Goal: Task Accomplishment & Management: Manage account settings

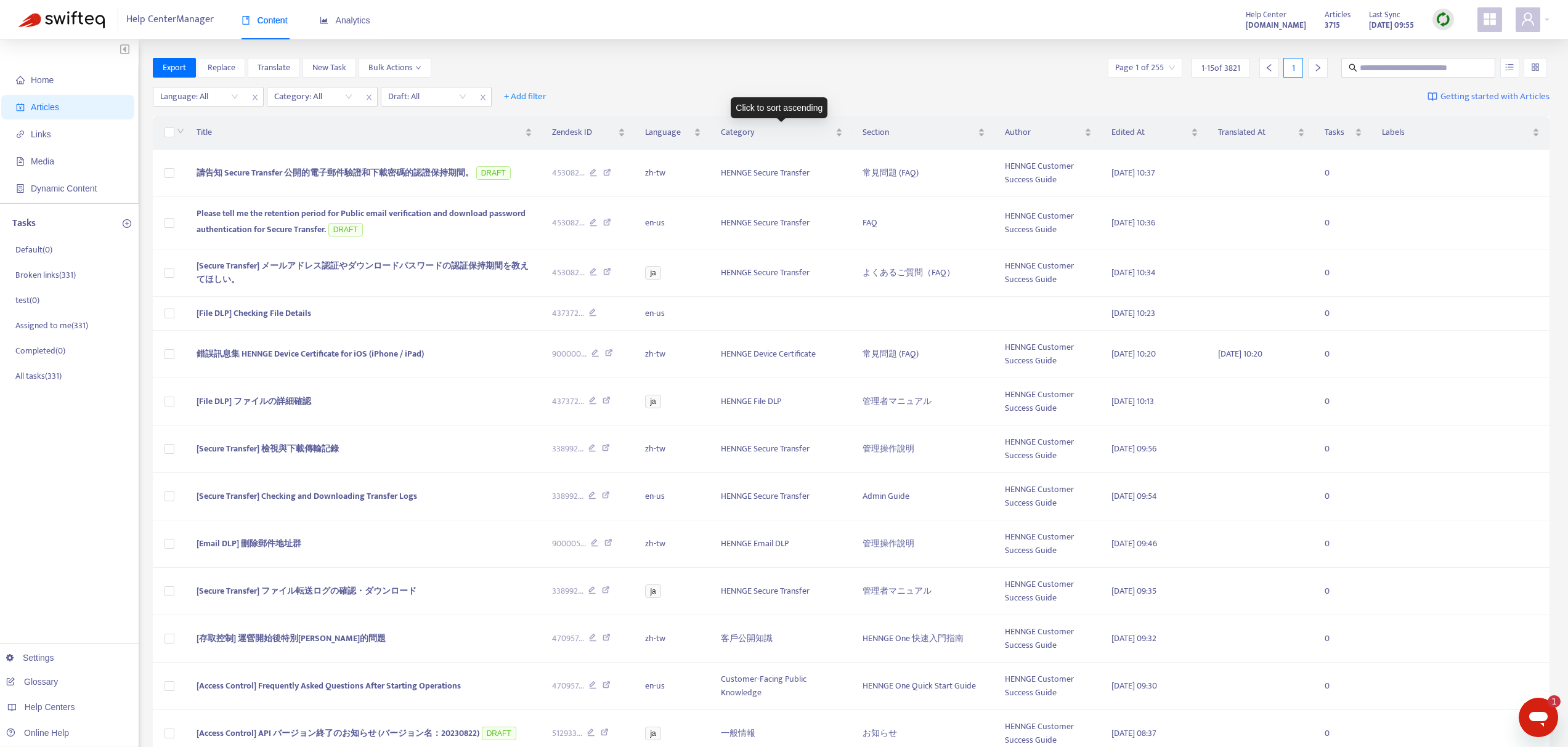
scroll to position [1786, 0]
click at [1391, 61] on span at bounding box center [1418, 68] width 154 height 19
click at [1391, 64] on input "text" at bounding box center [1418, 67] width 118 height 14
paste input "**********"
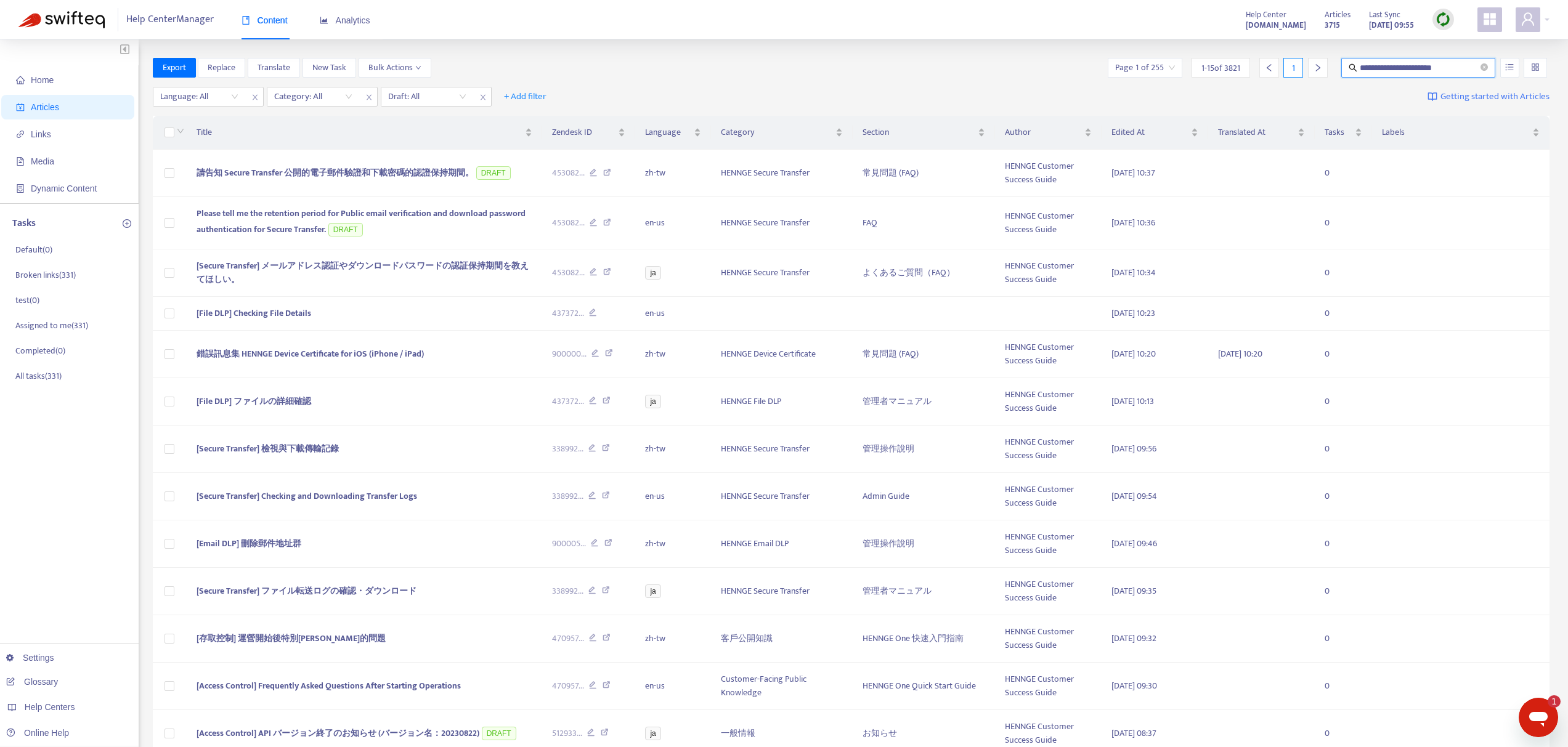
type input "**********"
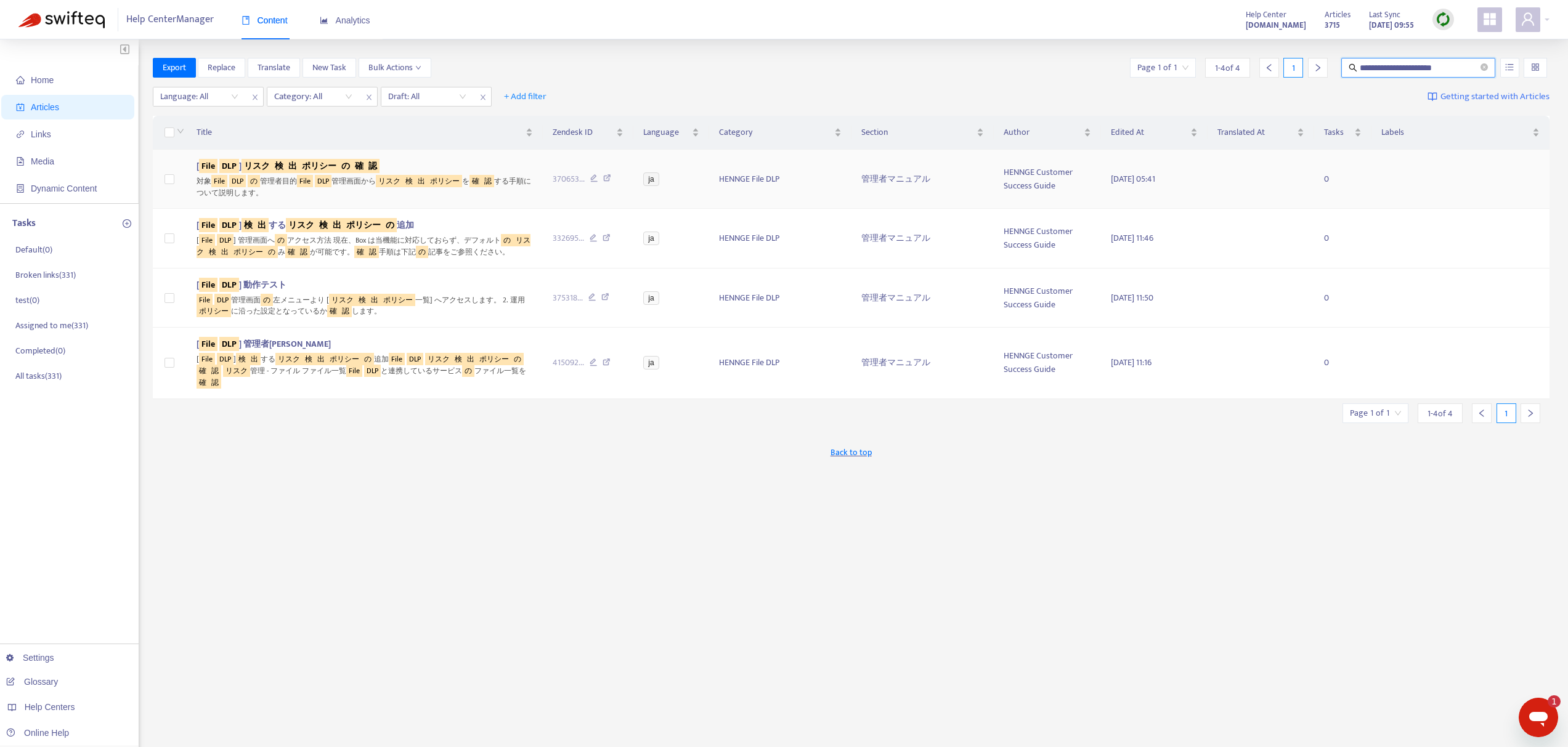
scroll to position [0, 0]
click at [285, 160] on sqkw "検" at bounding box center [279, 167] width 14 height 15
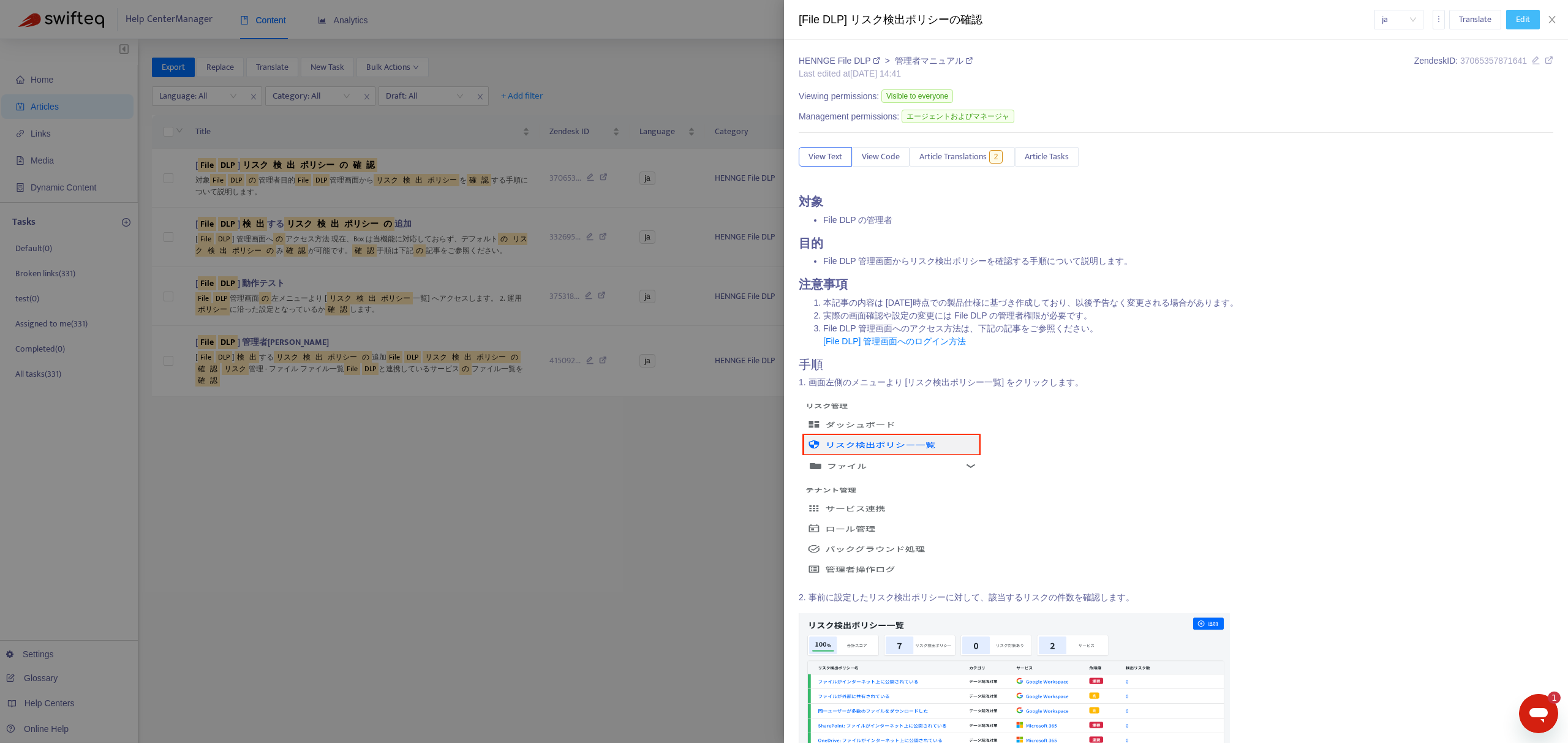
click at [1533, 15] on button "Edit" at bounding box center [1523, 19] width 34 height 19
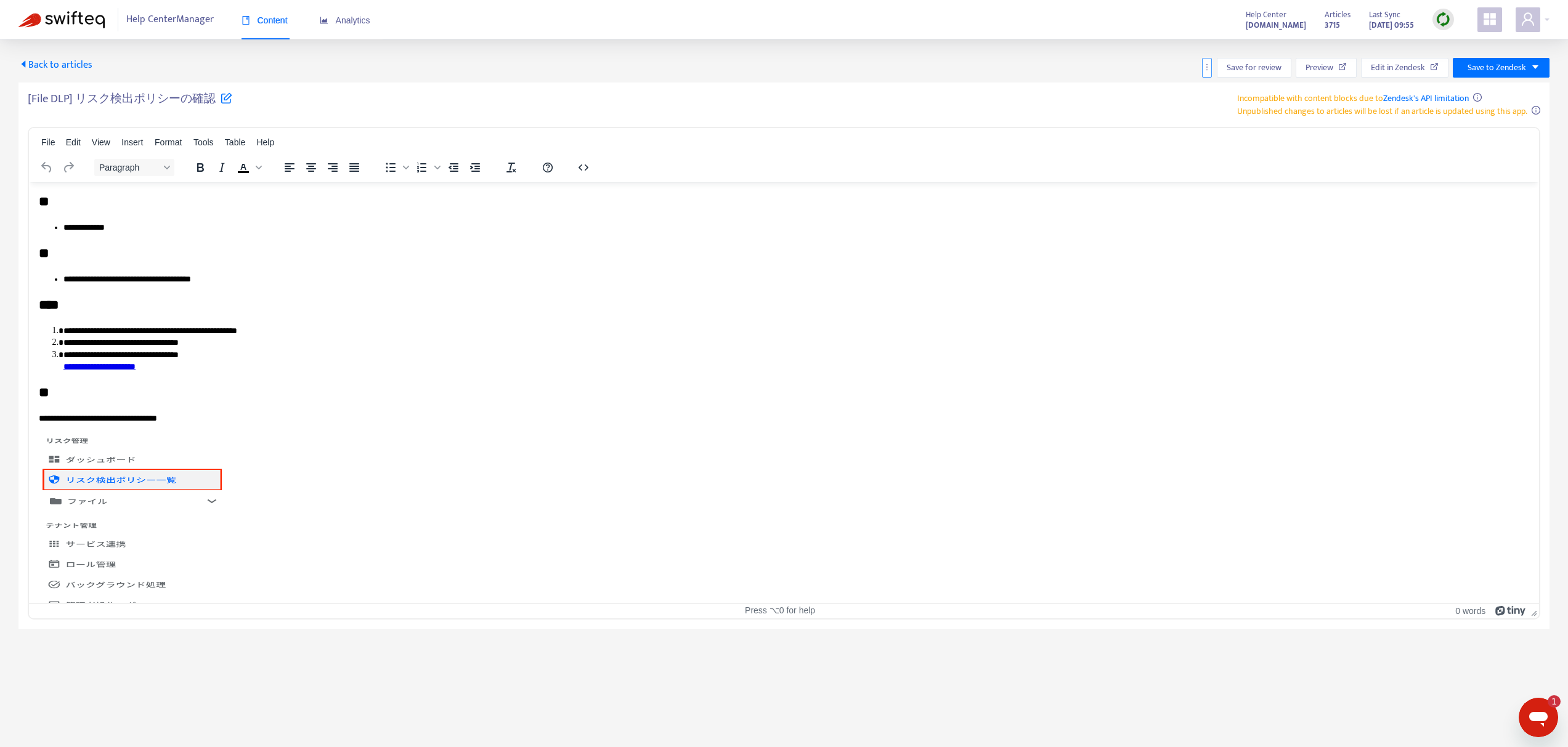
click at [1207, 70] on icon "more" at bounding box center [1207, 67] width 9 height 9
click at [1222, 84] on li "Rollback from Zendesk" at bounding box center [1251, 92] width 96 height 19
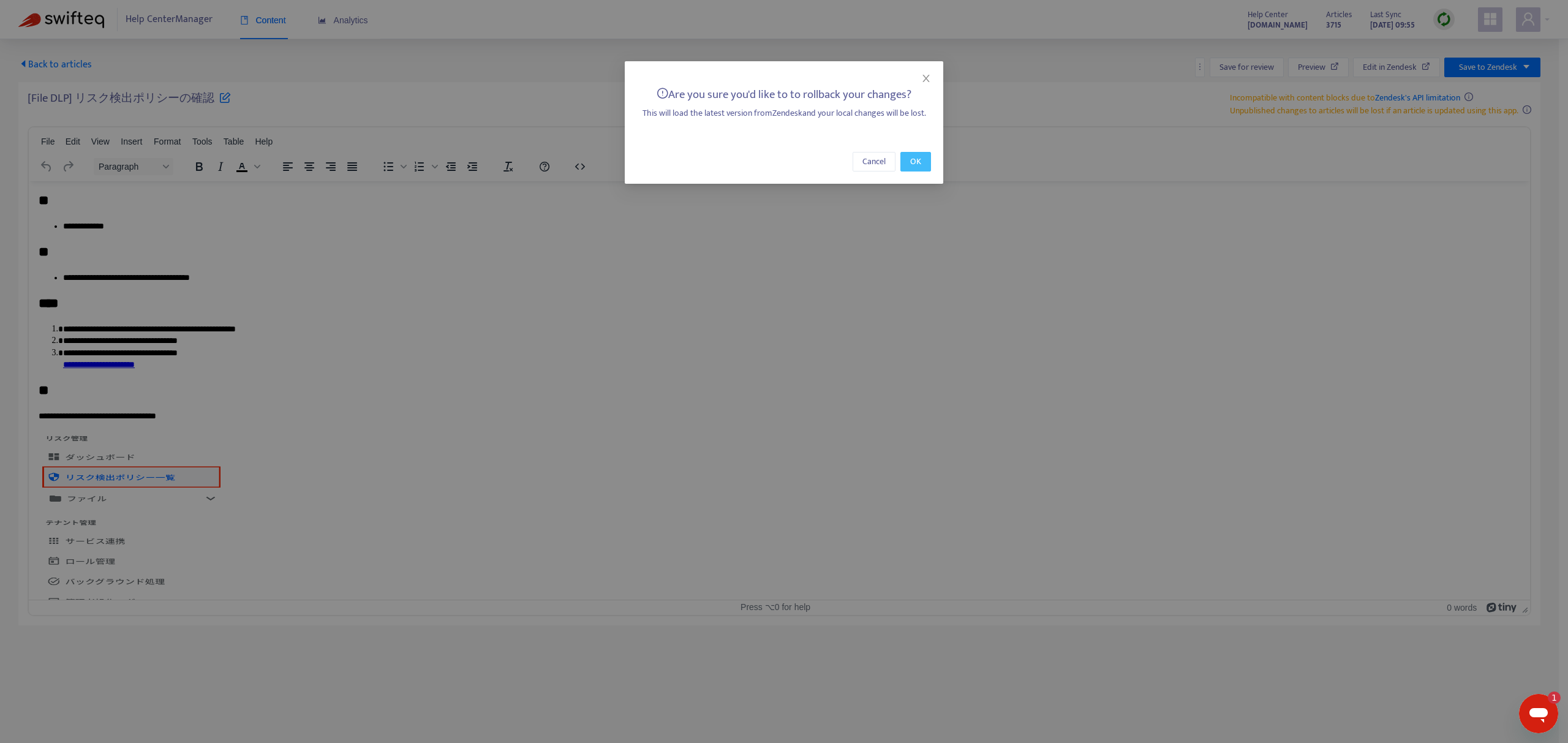
click at [924, 162] on button "OK" at bounding box center [916, 162] width 31 height 19
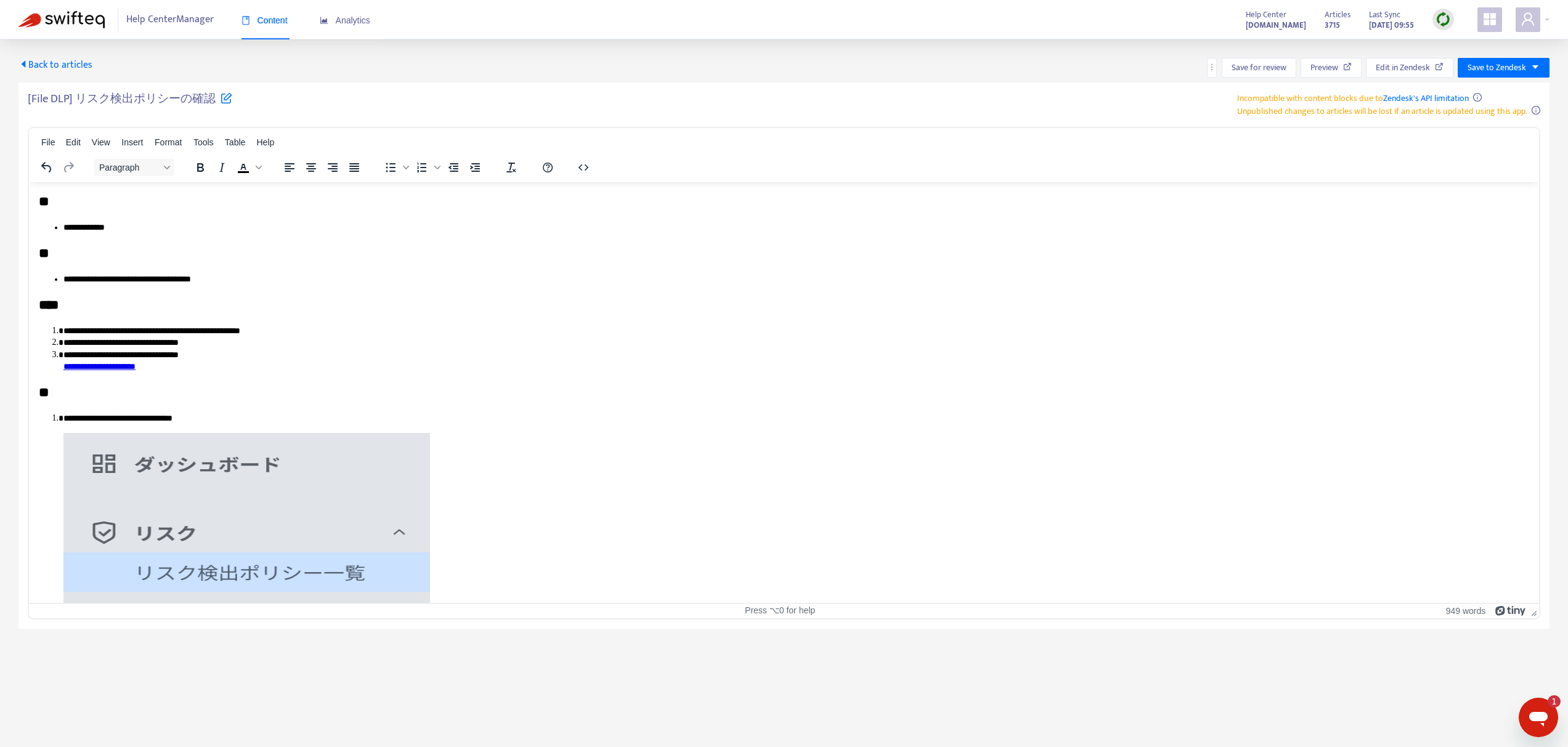
click at [65, 59] on span "Back to articles" at bounding box center [55, 65] width 74 height 17
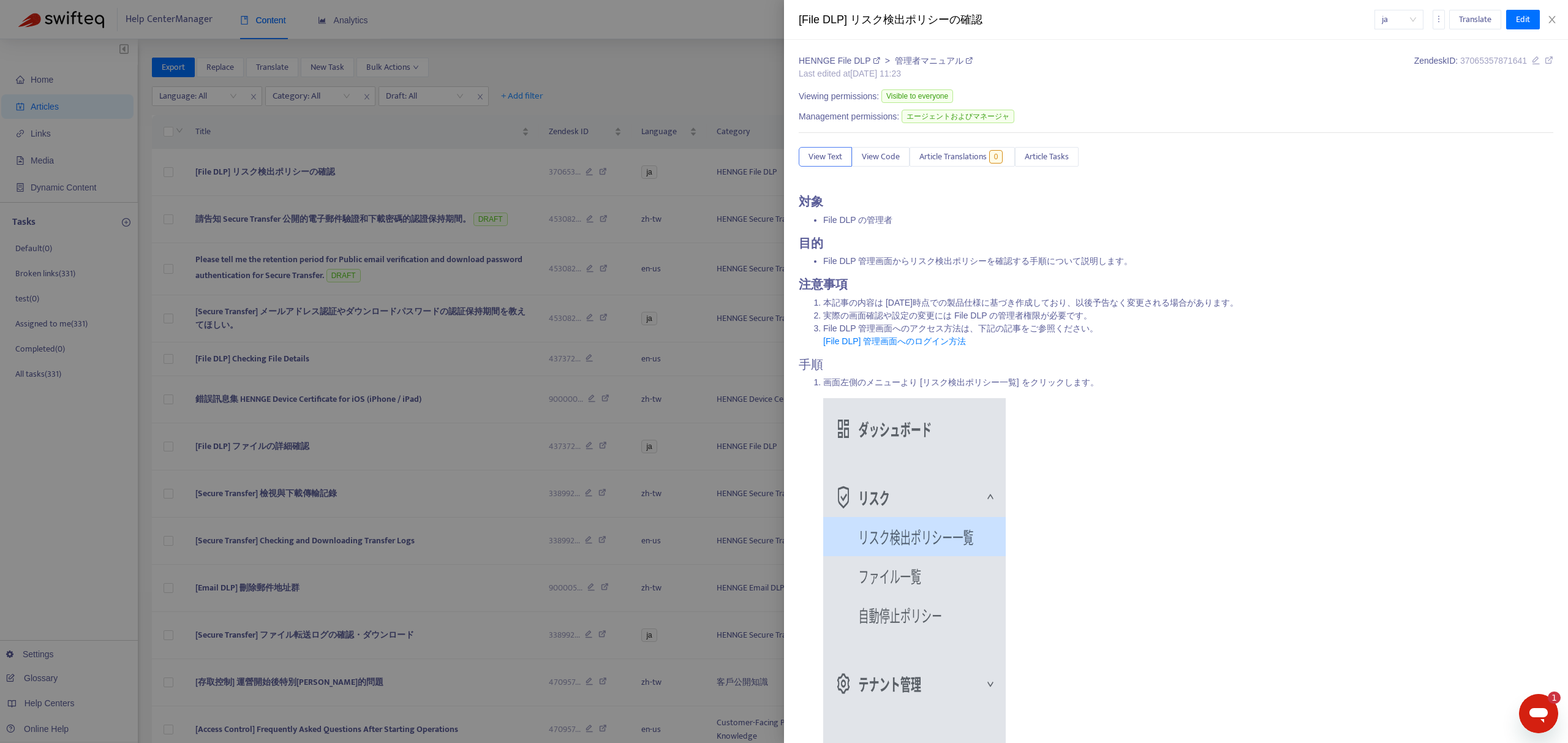
type input "**********"
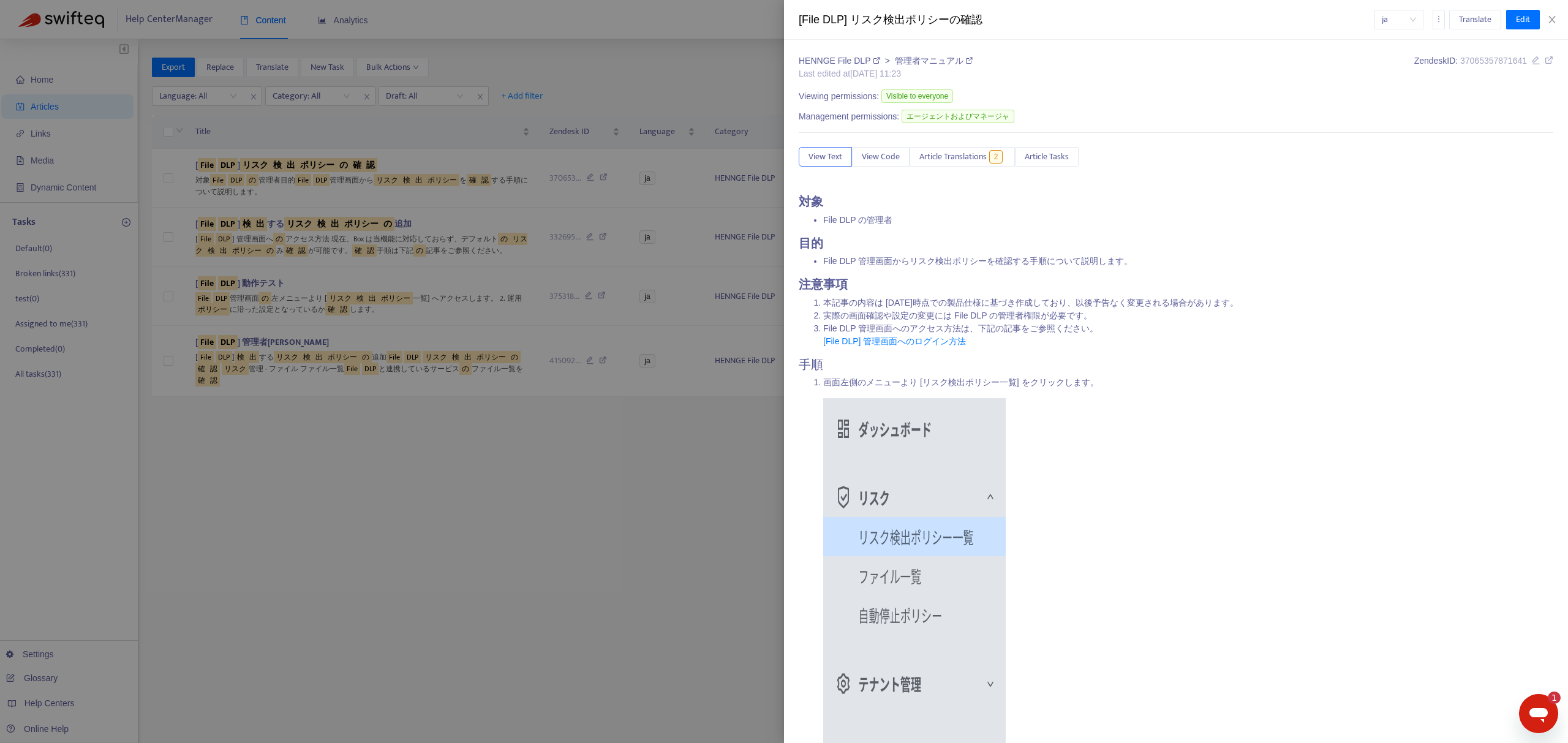
click at [218, 154] on div at bounding box center [784, 372] width 1568 height 743
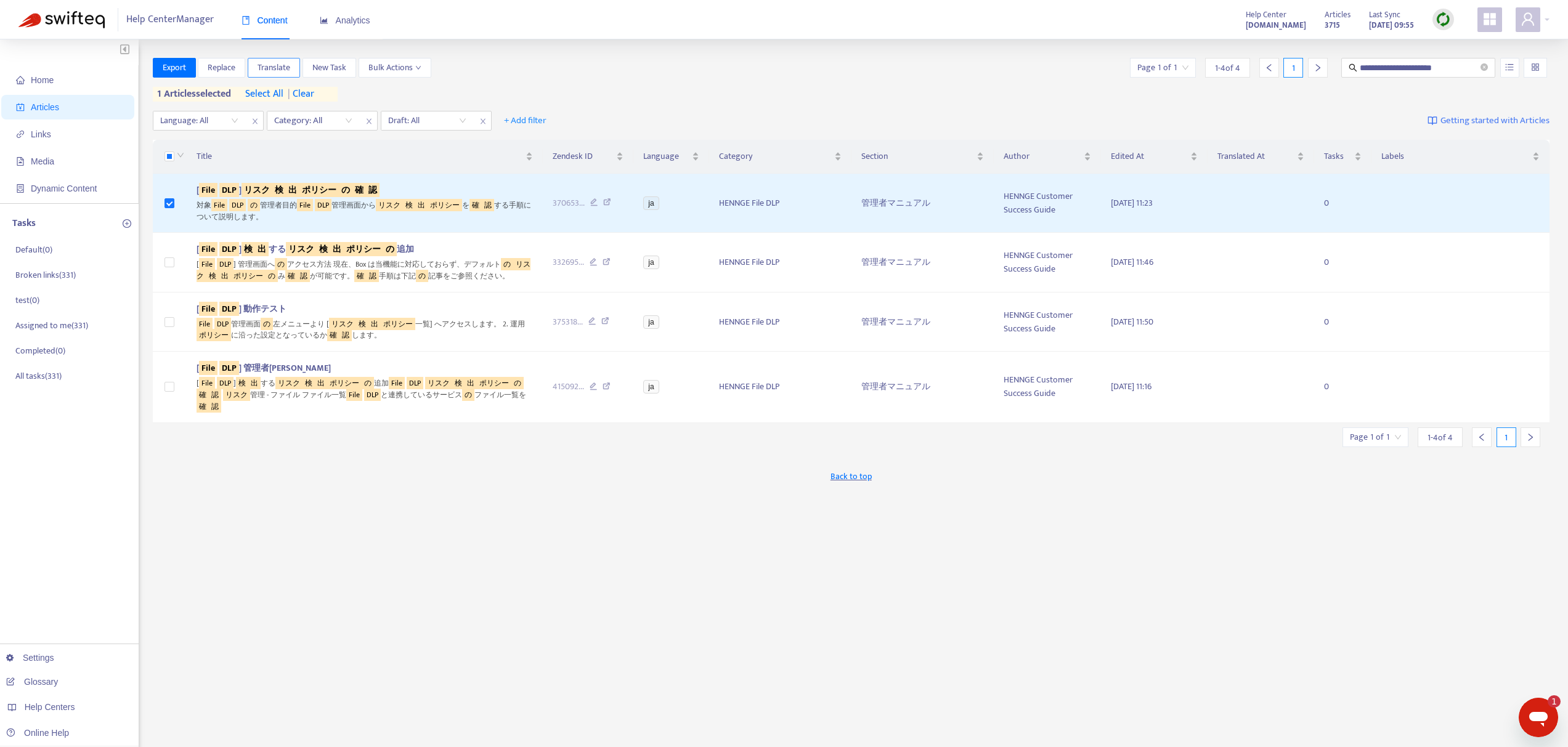
click at [270, 63] on span "Translate" at bounding box center [273, 67] width 32 height 14
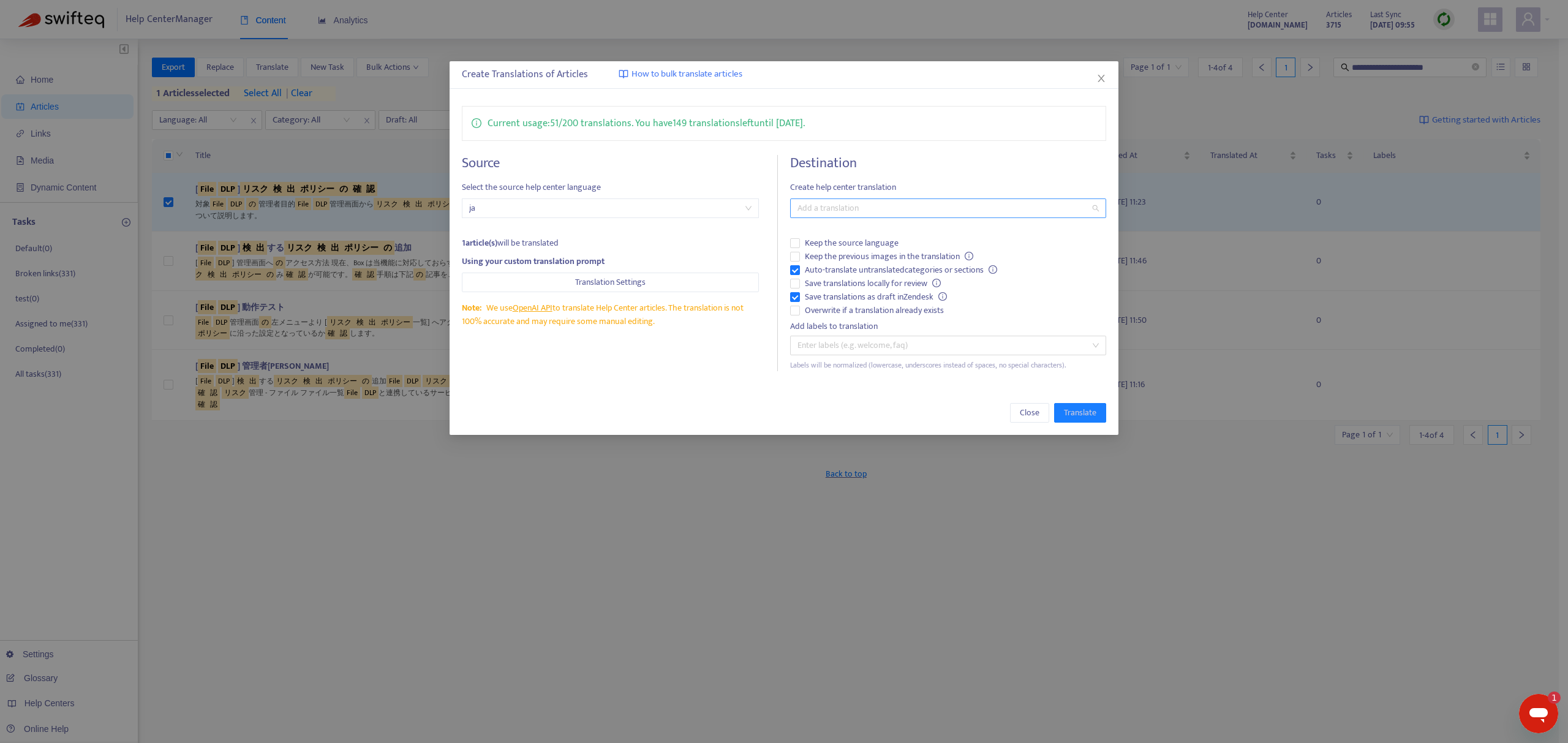
click at [821, 207] on div at bounding box center [942, 208] width 298 height 14
click at [859, 294] on div "English ([GEOGRAPHIC_DATA]) ( en-us )" at bounding box center [948, 291] width 297 height 14
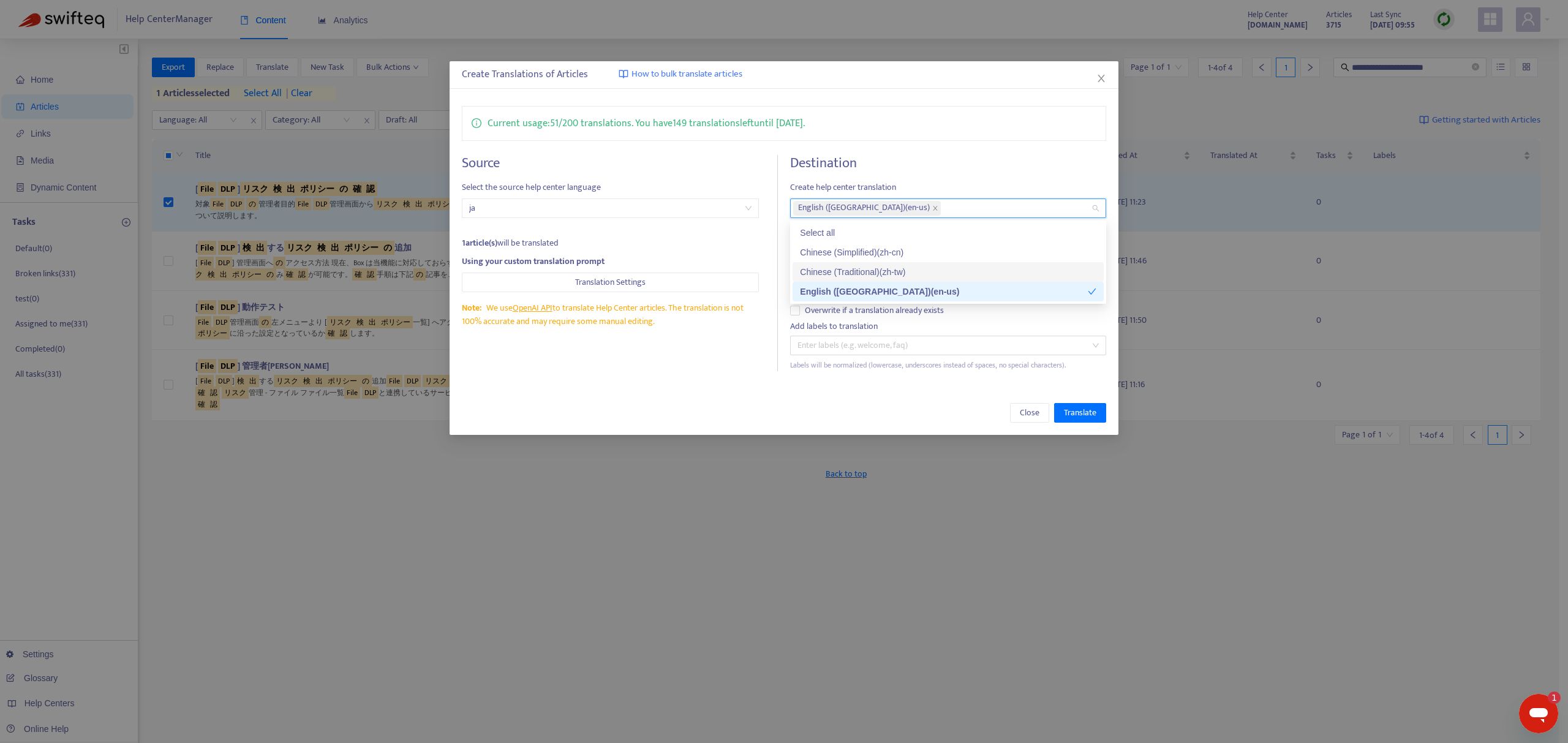
click at [859, 277] on div "Chinese (Traditional) ( zh-tw )" at bounding box center [948, 272] width 297 height 14
click at [690, 359] on div "Source Select the source help center language ja 1 article(s) will be translate…" at bounding box center [619, 263] width 316 height 216
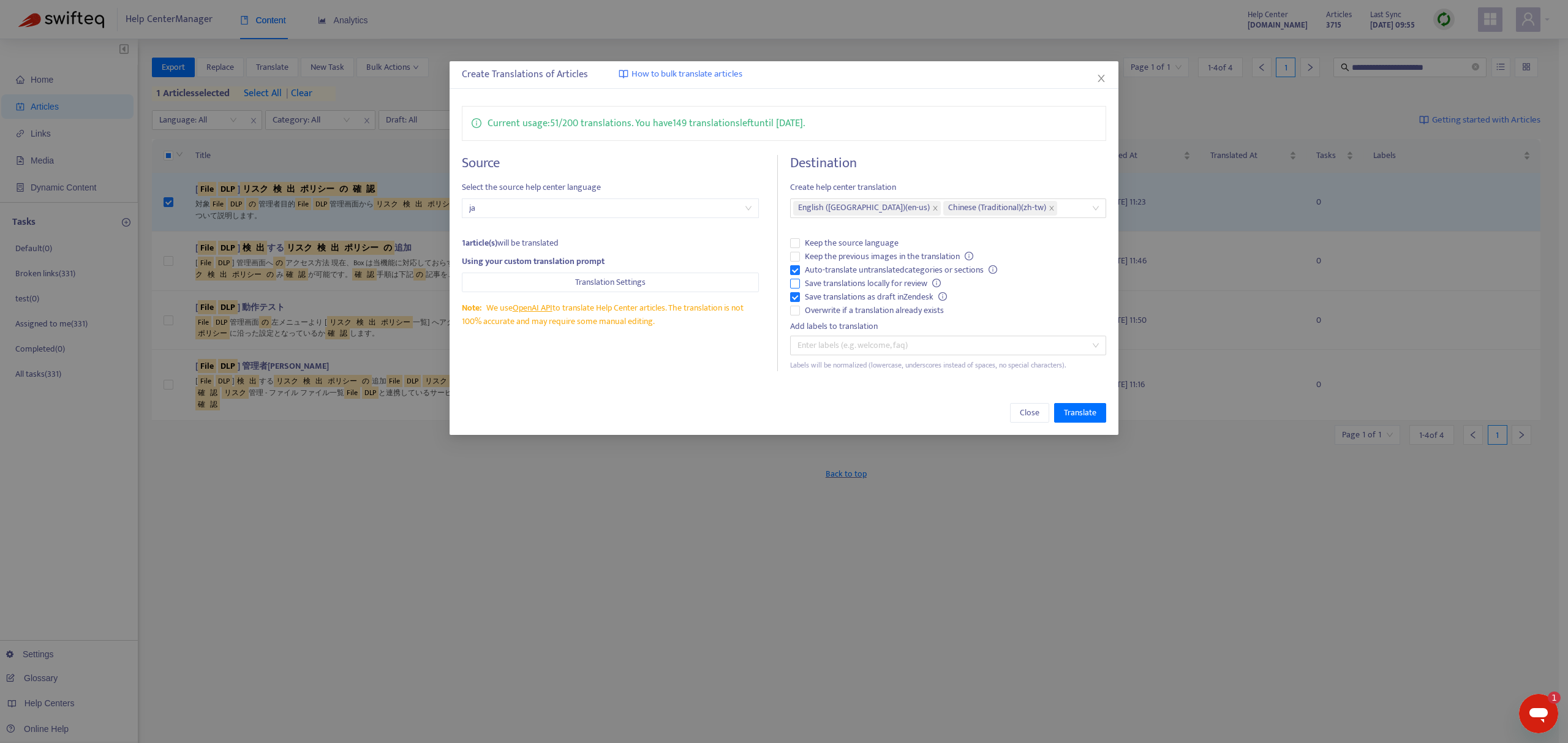
click at [851, 283] on span "Save translations locally for review" at bounding box center [872, 283] width 146 height 14
click at [851, 257] on span "Keep the previous images in the translation" at bounding box center [889, 257] width 179 height 14
click at [1082, 396] on div "Close Translate" at bounding box center [784, 413] width 669 height 44
click at [1076, 418] on span "Translate" at bounding box center [1080, 413] width 32 height 14
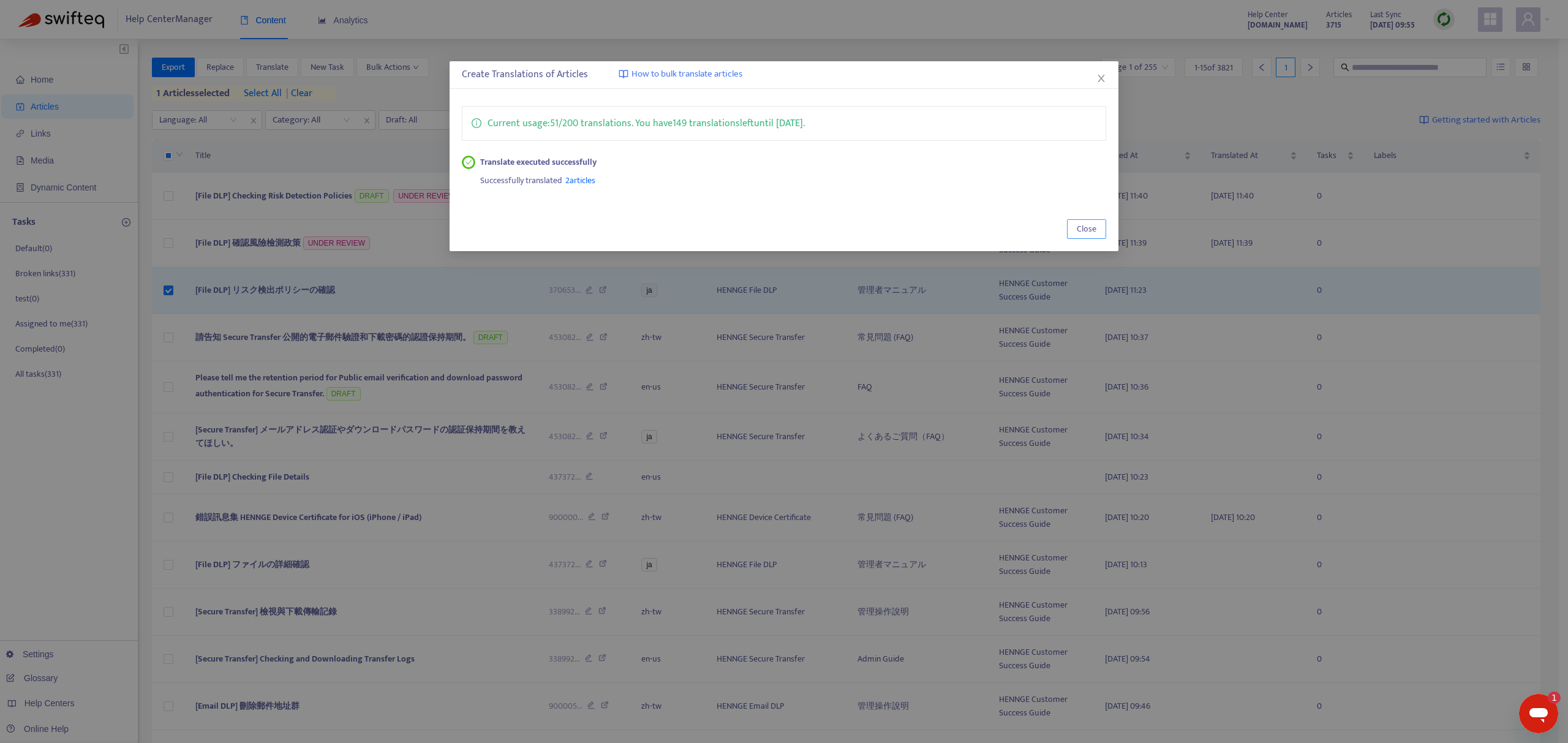
click at [1078, 232] on span "Close" at bounding box center [1086, 229] width 19 height 14
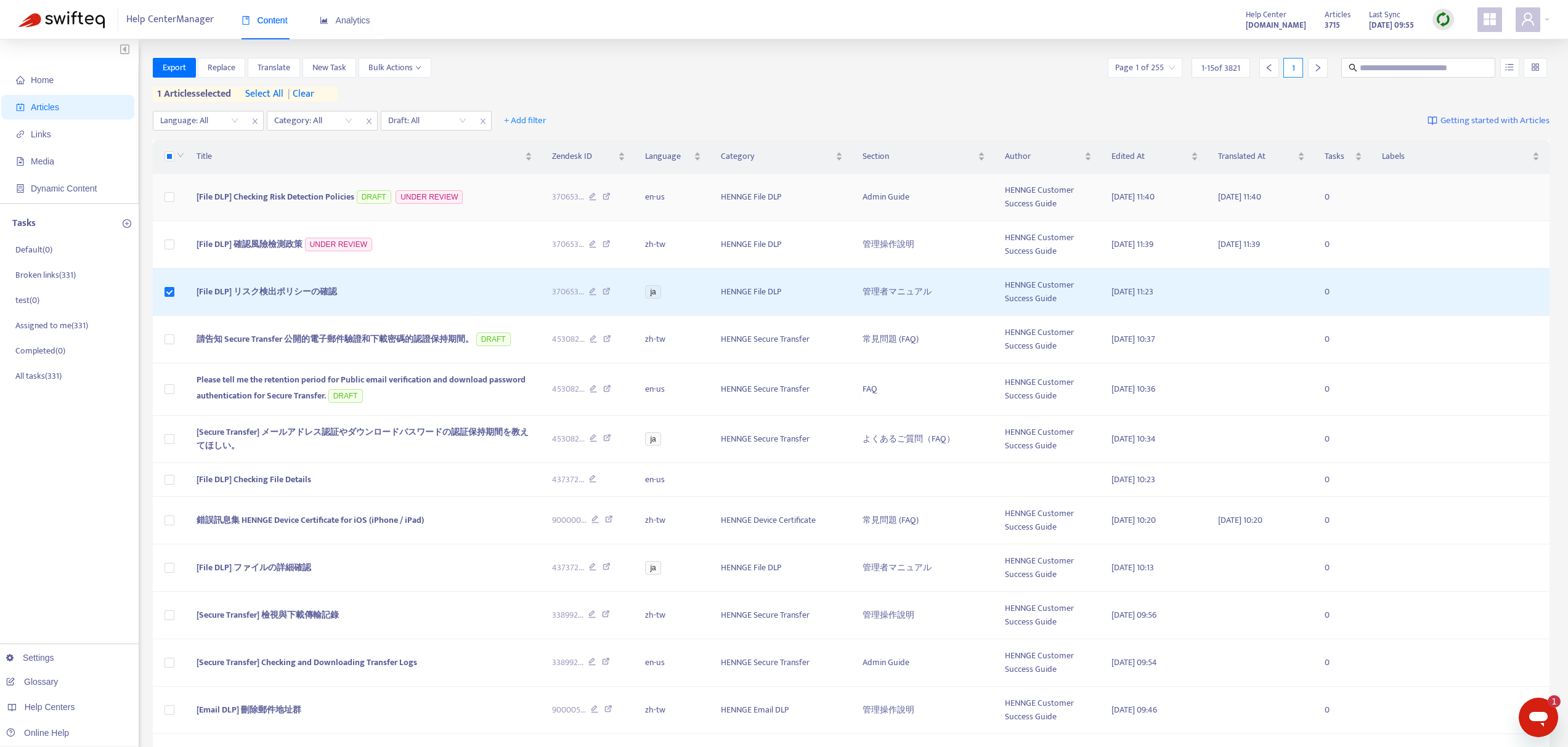
click at [333, 196] on span "[File DLP] Checking Risk Detection Policies" at bounding box center [275, 197] width 158 height 15
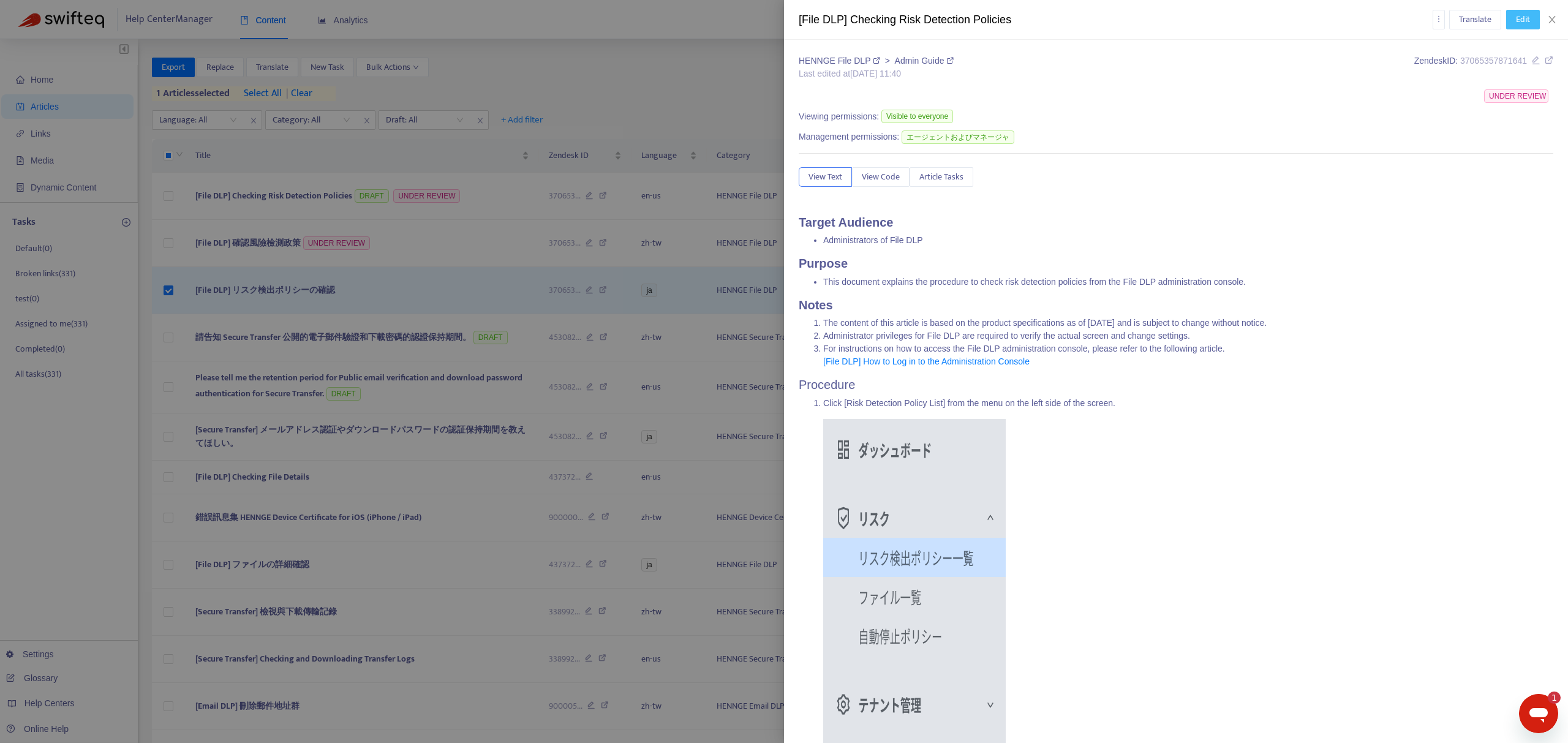
click at [1521, 19] on span "Edit" at bounding box center [1523, 19] width 14 height 14
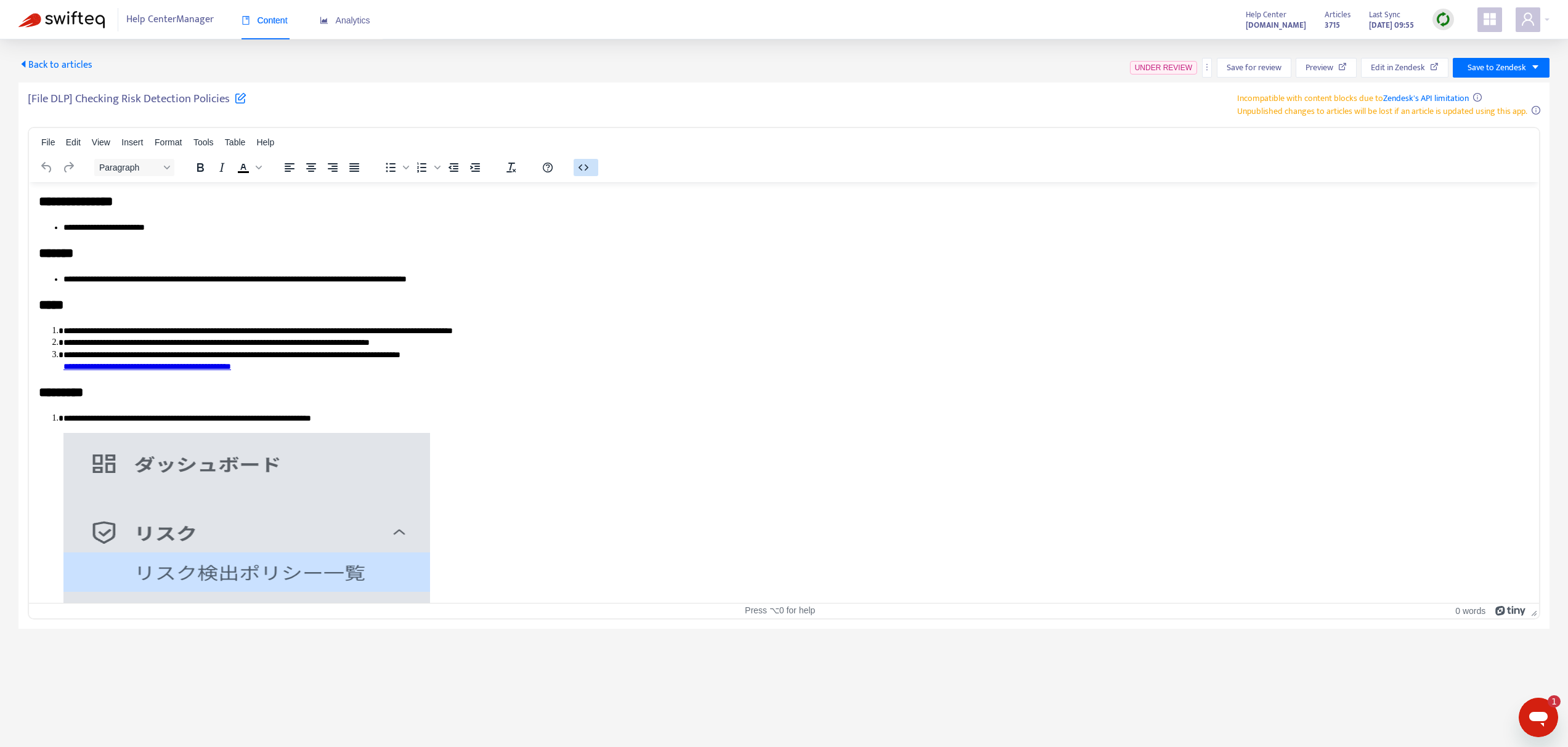
click at [577, 167] on icon "button" at bounding box center [583, 167] width 15 height 15
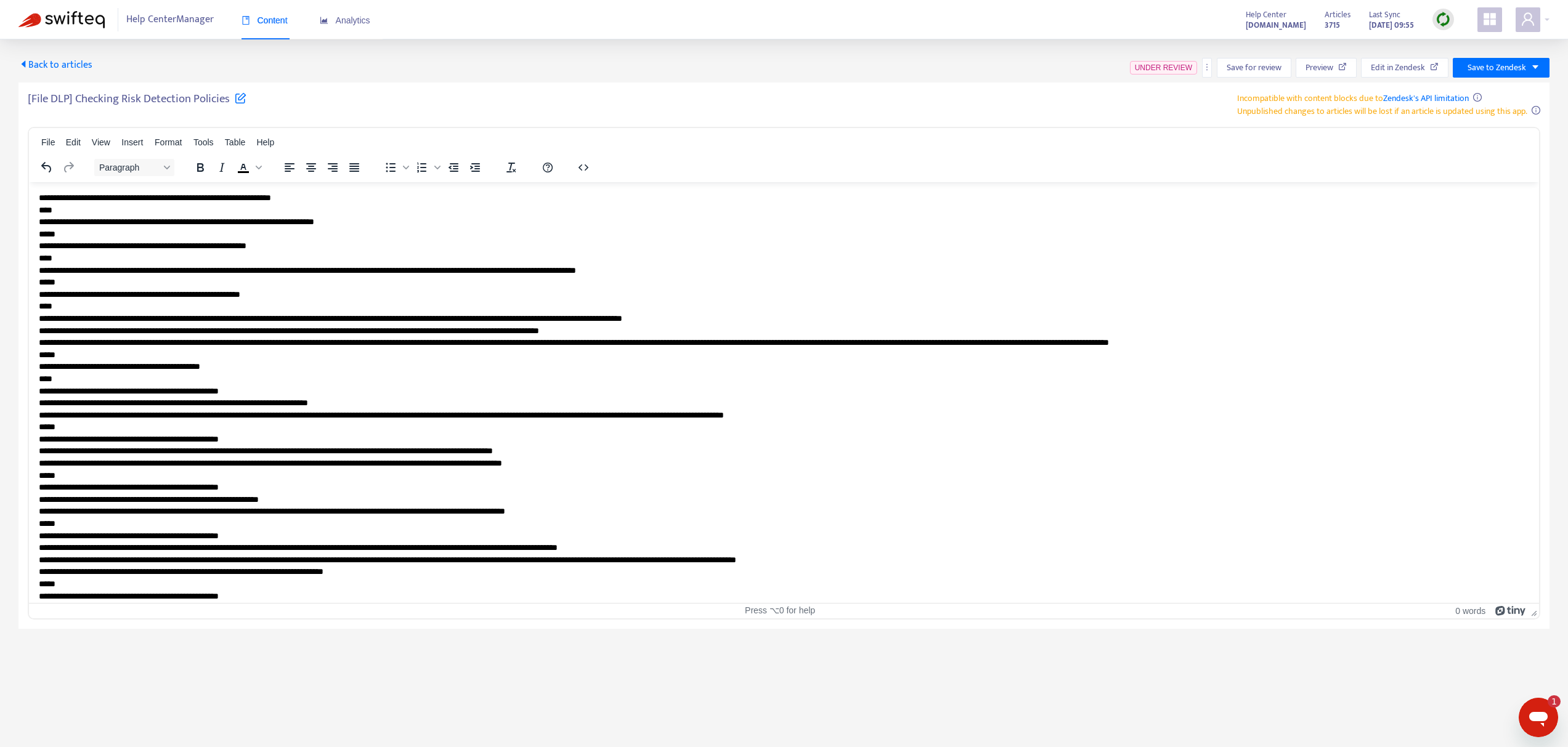
drag, startPoint x: 578, startPoint y: 184, endPoint x: 581, endPoint y: 290, distance: 106.0
click at [804, 123] on div "[File DLP] Checking Risk Detection Policies Incompatible with content blocks du…" at bounding box center [784, 356] width 1531 height 547
click at [1207, 71] on button "button" at bounding box center [1207, 68] width 10 height 19
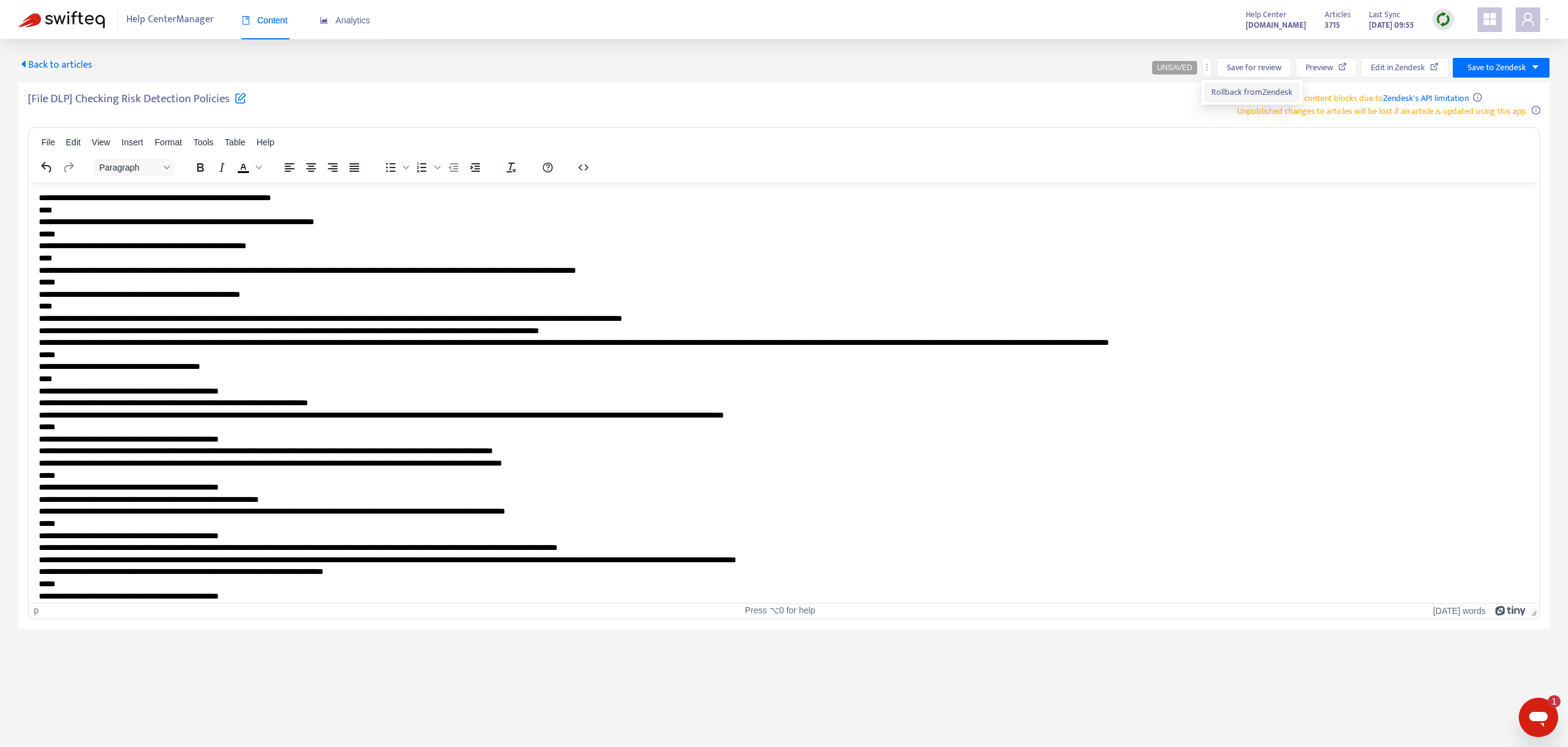
click at [1238, 87] on span "Rollback from Zendesk" at bounding box center [1252, 92] width 82 height 15
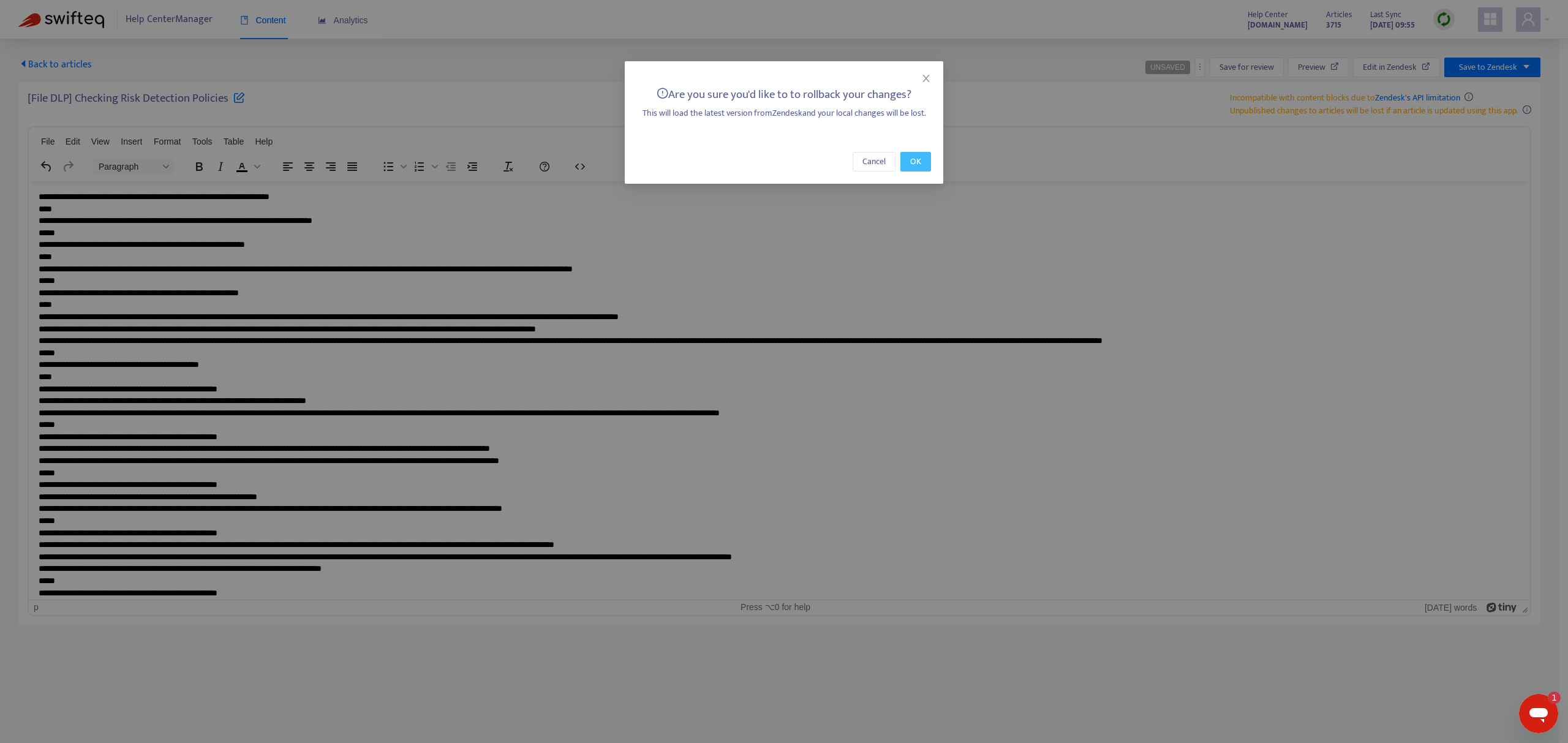
click at [927, 155] on button "OK" at bounding box center [916, 162] width 31 height 19
